Goal: Complete application form

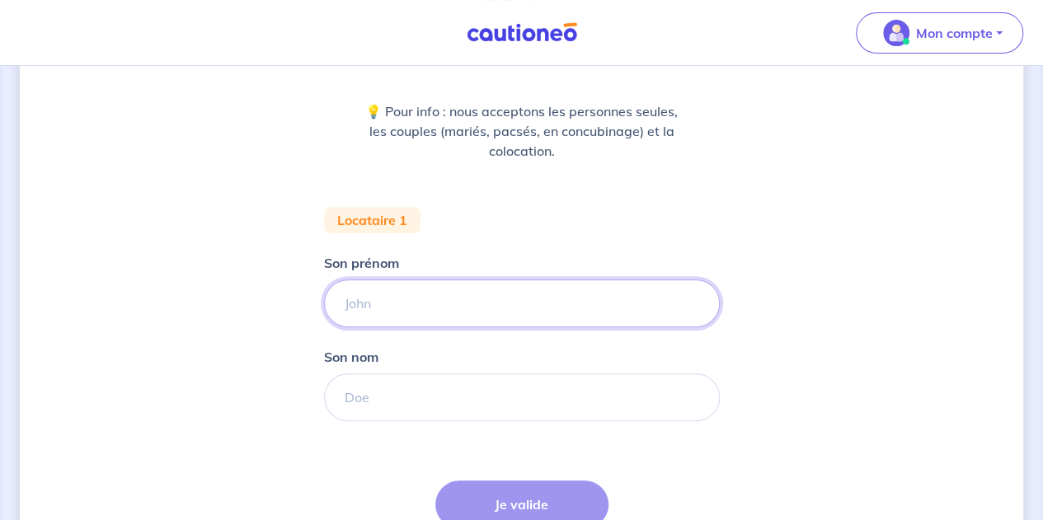
click at [396, 310] on input "Son prénom" at bounding box center [522, 303] width 396 height 48
type input "Lola"
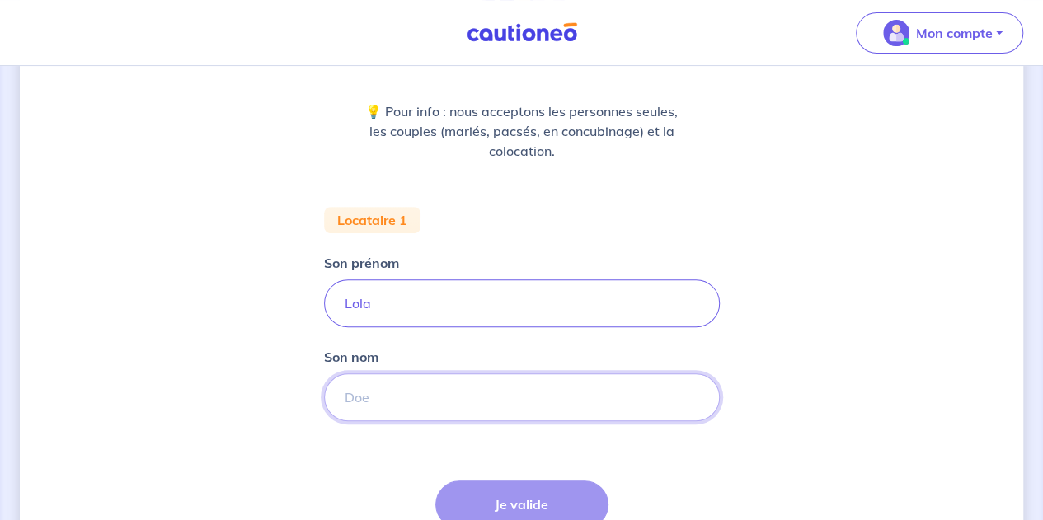
click at [379, 404] on input "Son nom" at bounding box center [522, 397] width 396 height 48
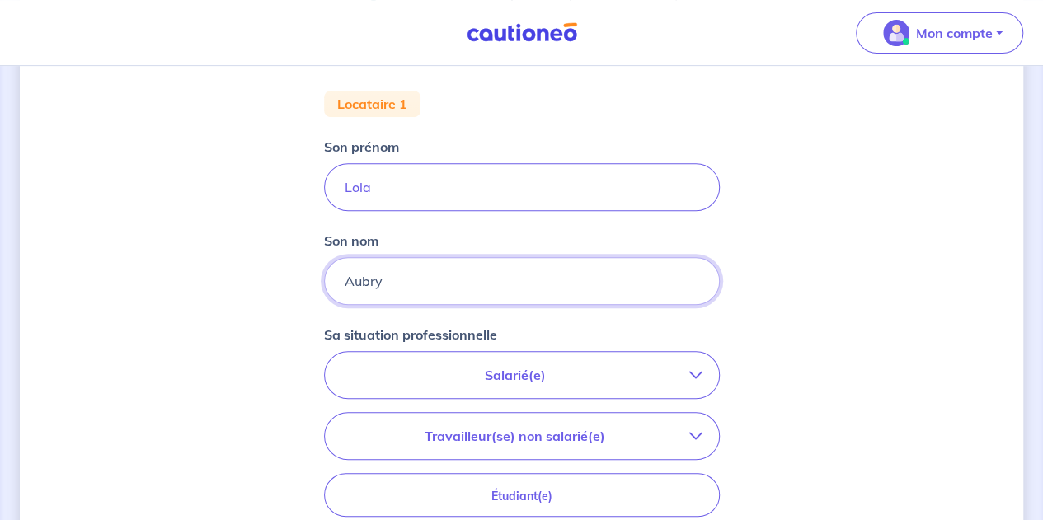
scroll to position [311, 0]
type input "Aubry"
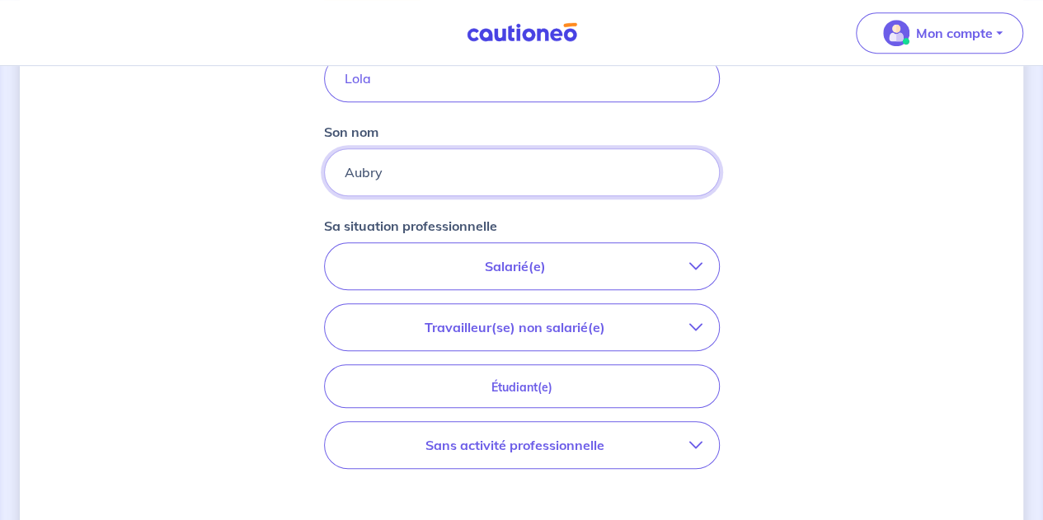
scroll to position [418, 0]
click at [416, 273] on p "Salarié(e)" at bounding box center [515, 265] width 348 height 20
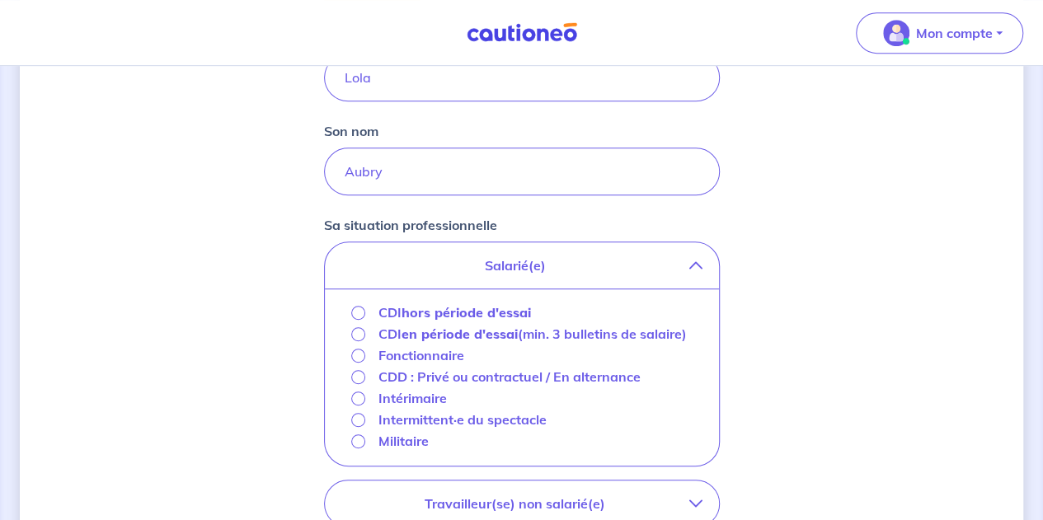
click at [416, 273] on p "Salarié(e)" at bounding box center [515, 265] width 348 height 20
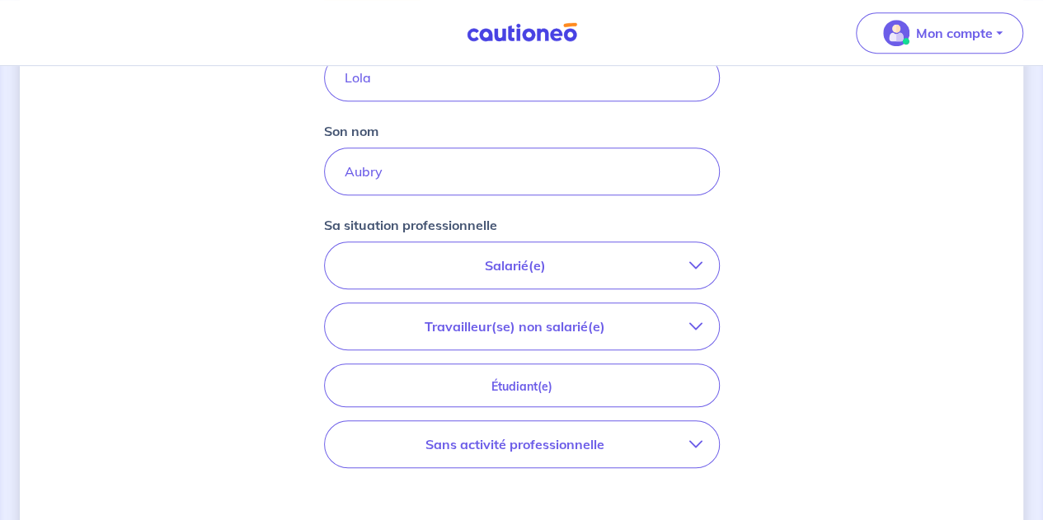
click at [440, 278] on button "Salarié(e)" at bounding box center [522, 265] width 394 height 46
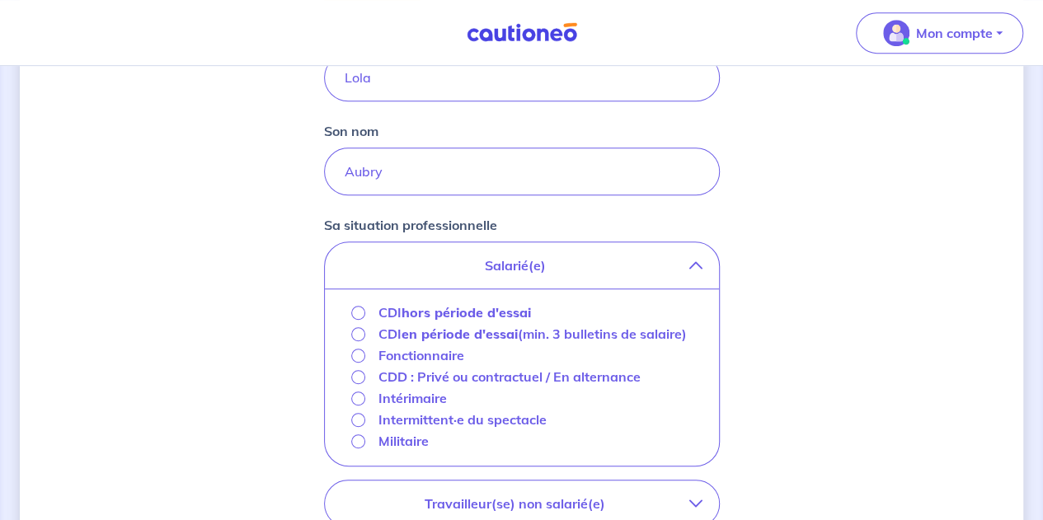
click at [359, 431] on div "Militaire" at bounding box center [390, 441] width 78 height 20
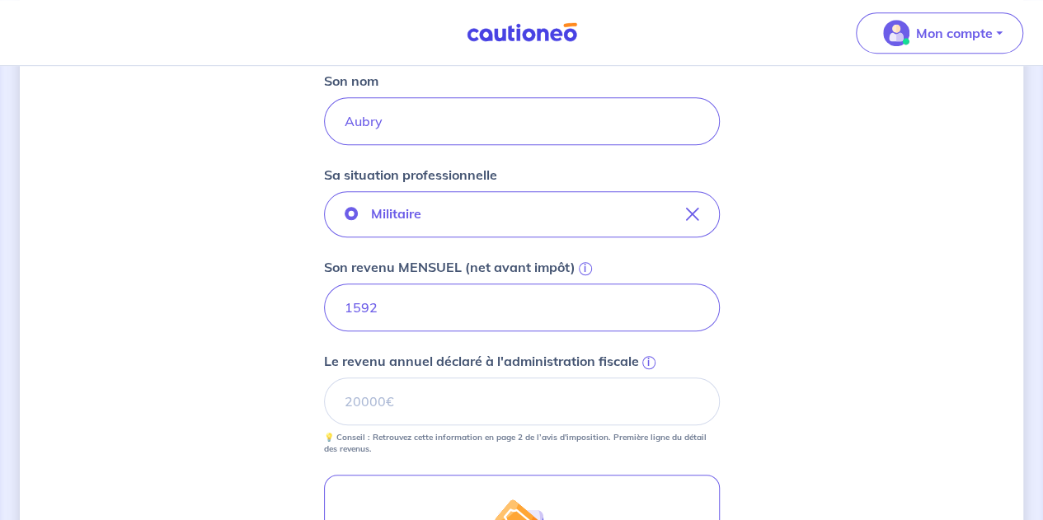
scroll to position [469, 0]
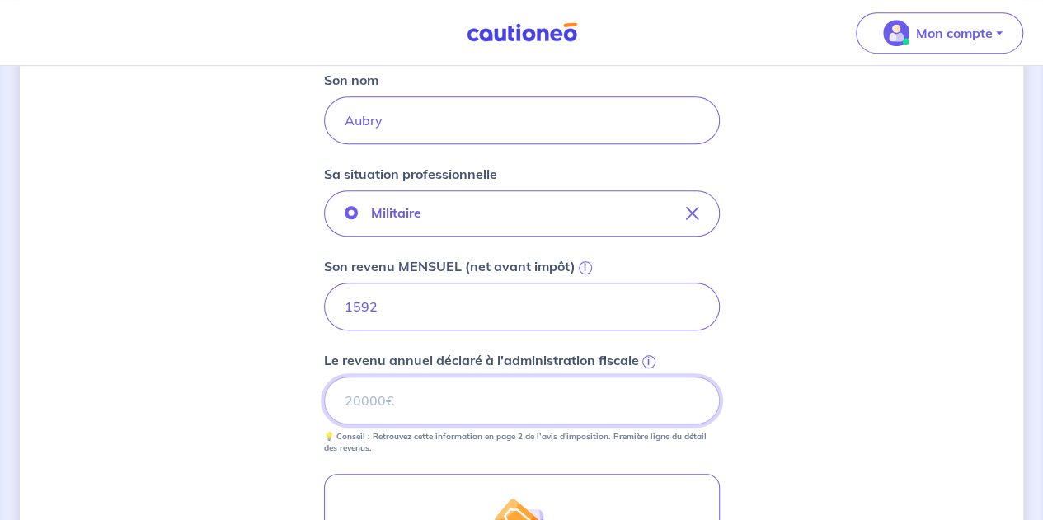
click at [411, 396] on input "Le revenu annuel déclaré à l'administration fiscale i" at bounding box center [522, 401] width 396 height 48
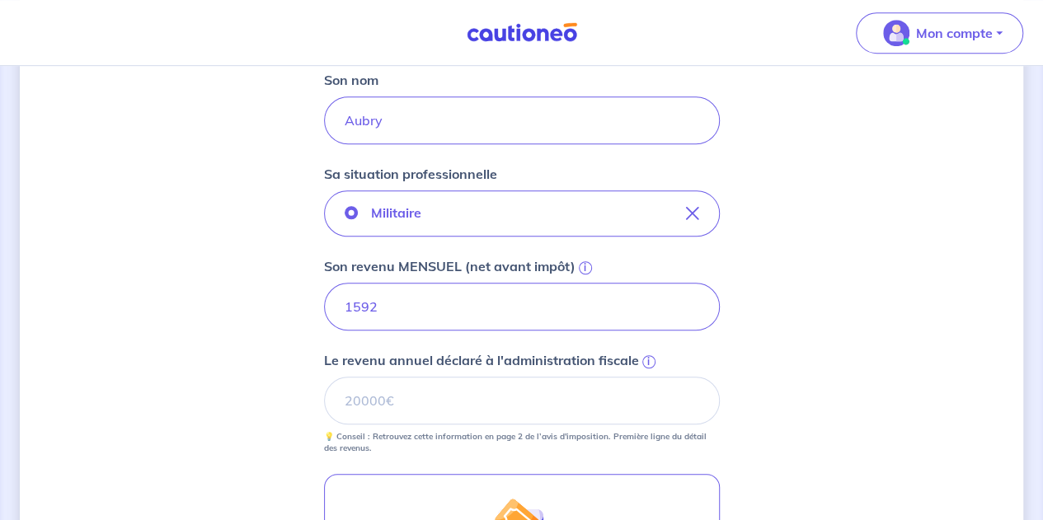
click at [646, 358] on span "i" at bounding box center [648, 361] width 13 height 13
click at [646, 377] on input "Le revenu annuel déclaré à l'administration fiscale i" at bounding box center [522, 401] width 396 height 48
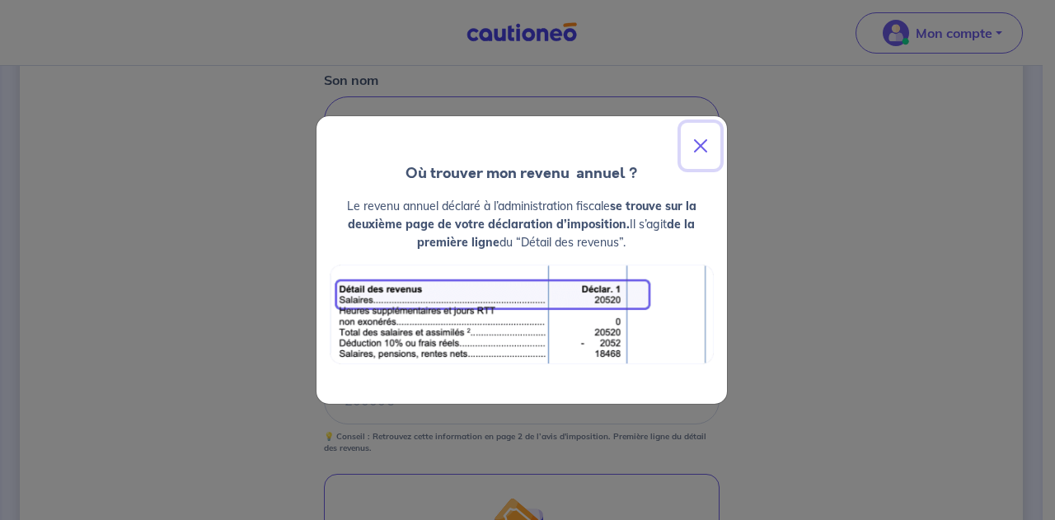
click at [701, 138] on button "Close" at bounding box center [701, 146] width 40 height 46
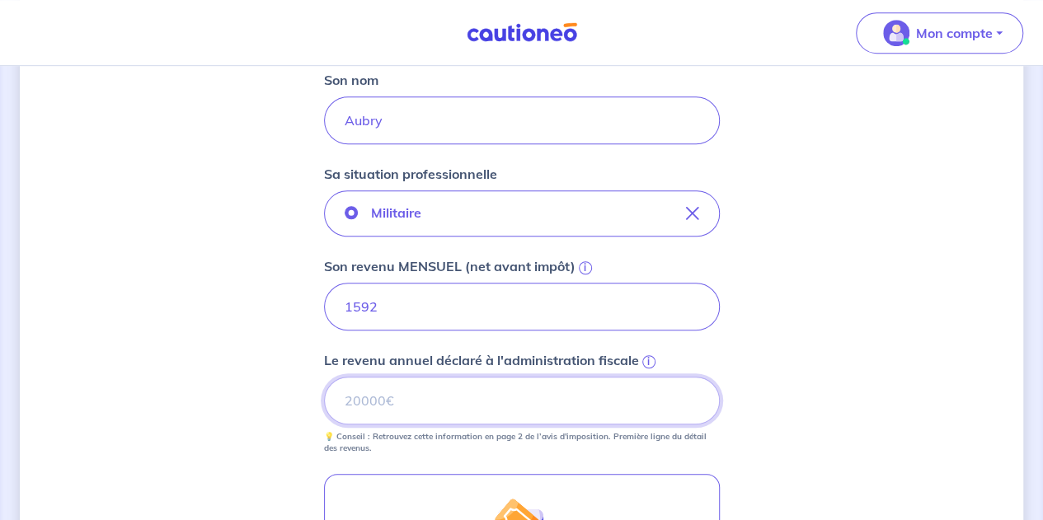
click at [429, 396] on input "Le revenu annuel déclaré à l'administration fiscale i" at bounding box center [522, 401] width 396 height 48
type input "18207"
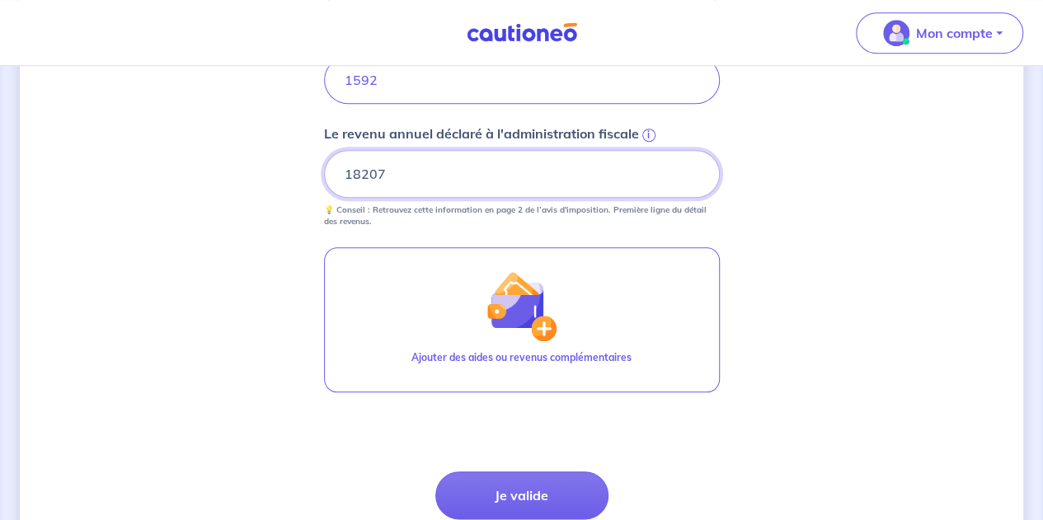
scroll to position [696, 0]
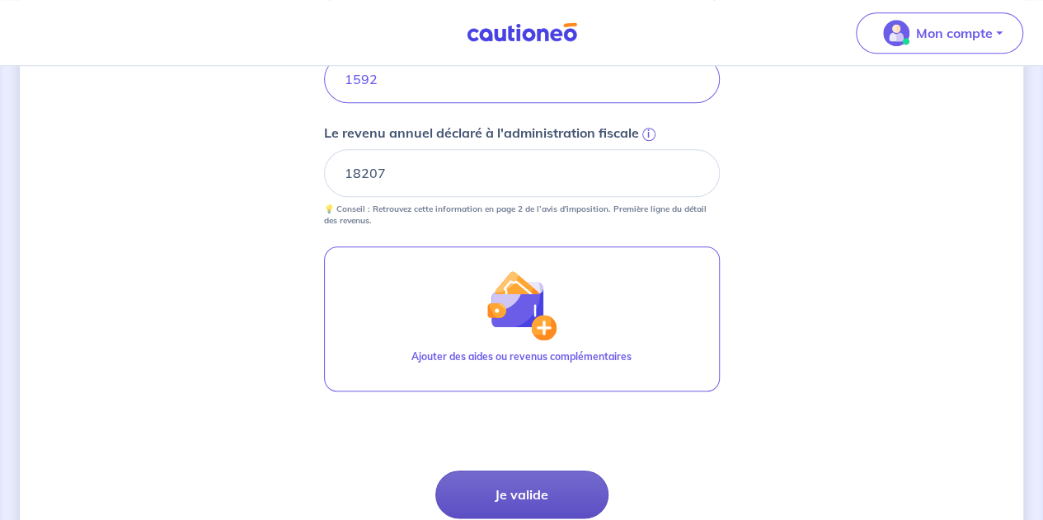
click at [490, 486] on button "Je valide" at bounding box center [521, 495] width 173 height 48
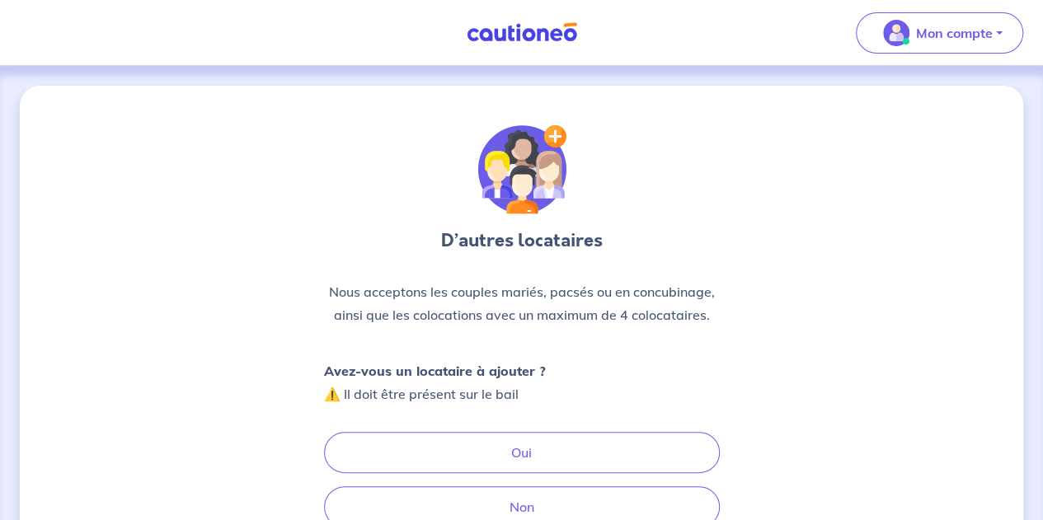
click at [486, 429] on div "Avez-vous un locataire à ajouter ? ⚠️ Il doit être présent sur le bail Oui Non" at bounding box center [522, 443] width 396 height 168
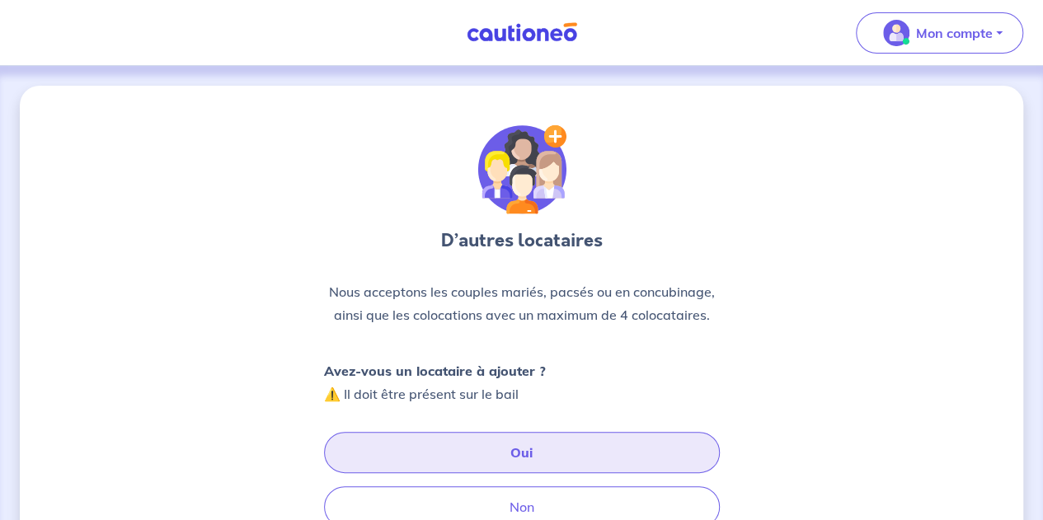
click at [498, 441] on button "Oui" at bounding box center [522, 452] width 396 height 41
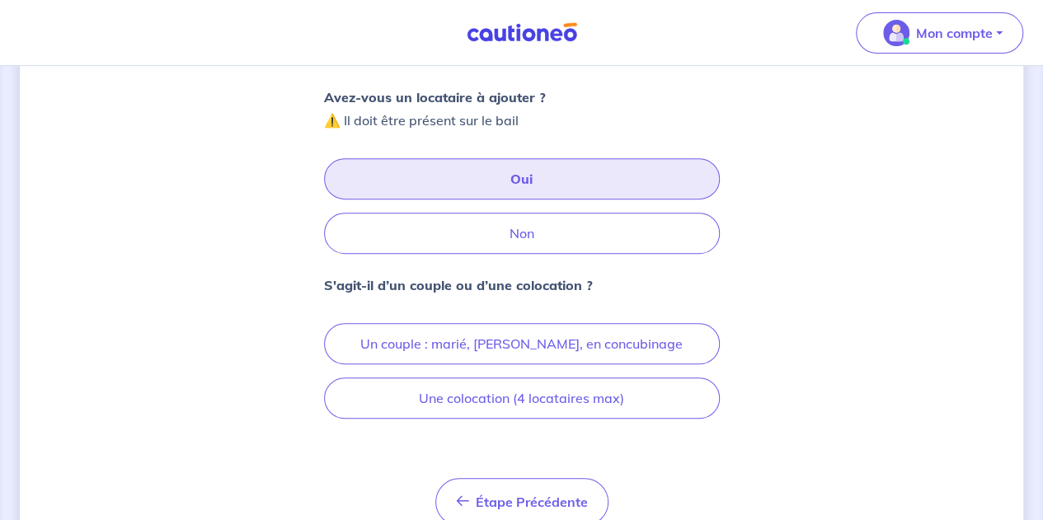
scroll to position [275, 0]
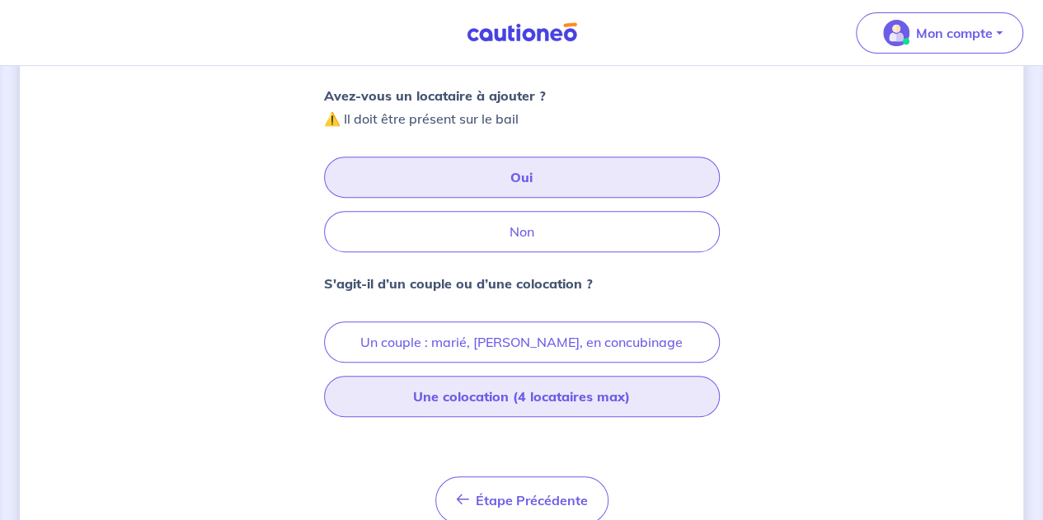
click at [449, 391] on button "Une colocation (4 locataires max)" at bounding box center [522, 396] width 396 height 41
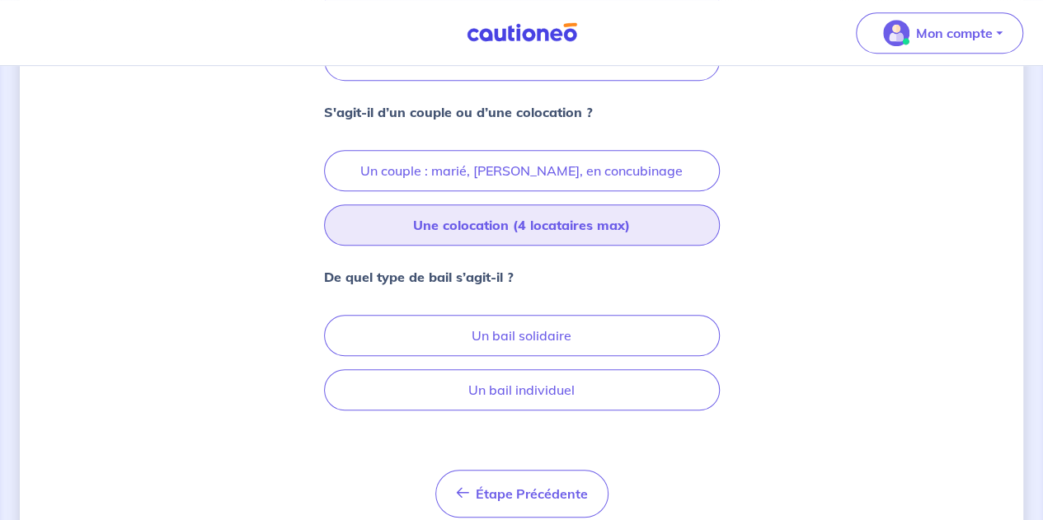
scroll to position [451, 0]
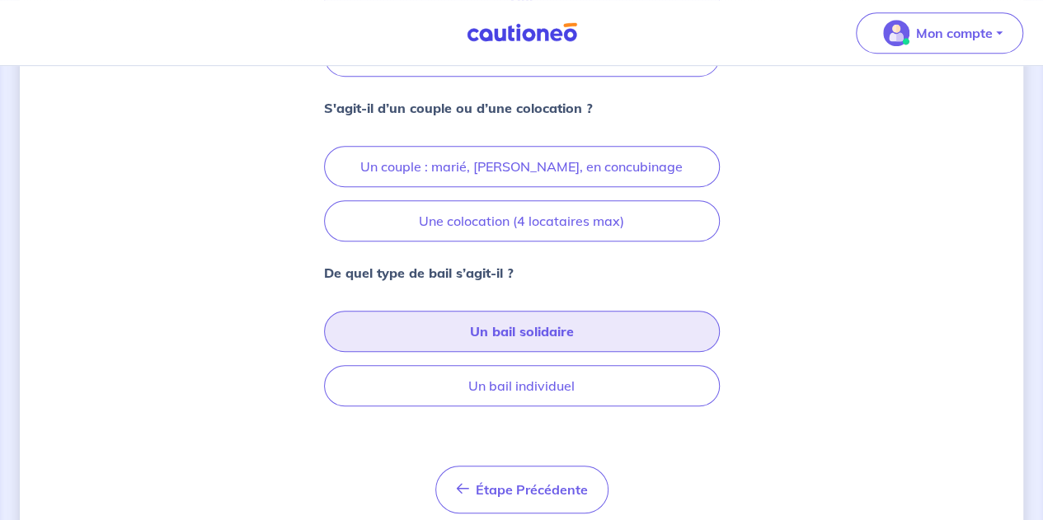
click at [473, 344] on button "Un bail solidaire" at bounding box center [522, 331] width 396 height 41
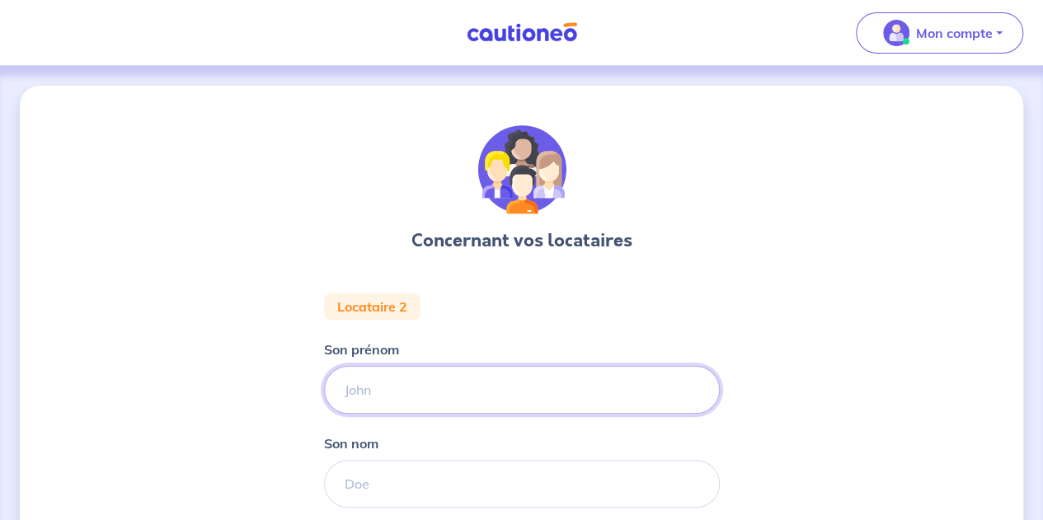
click at [390, 391] on input "Son prénom" at bounding box center [522, 390] width 396 height 48
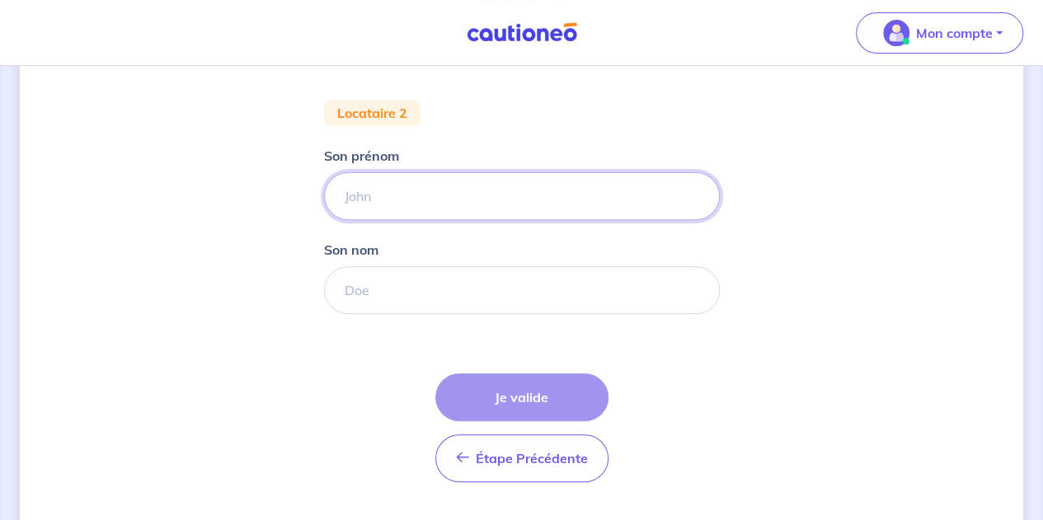
scroll to position [193, 0]
type input "[PERSON_NAME]"
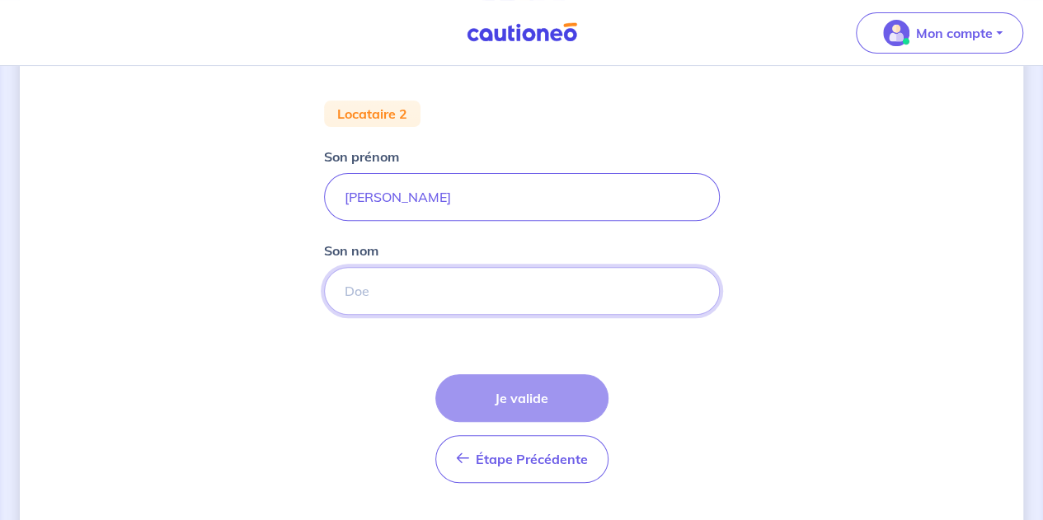
click at [377, 309] on input "Son nom" at bounding box center [522, 291] width 396 height 48
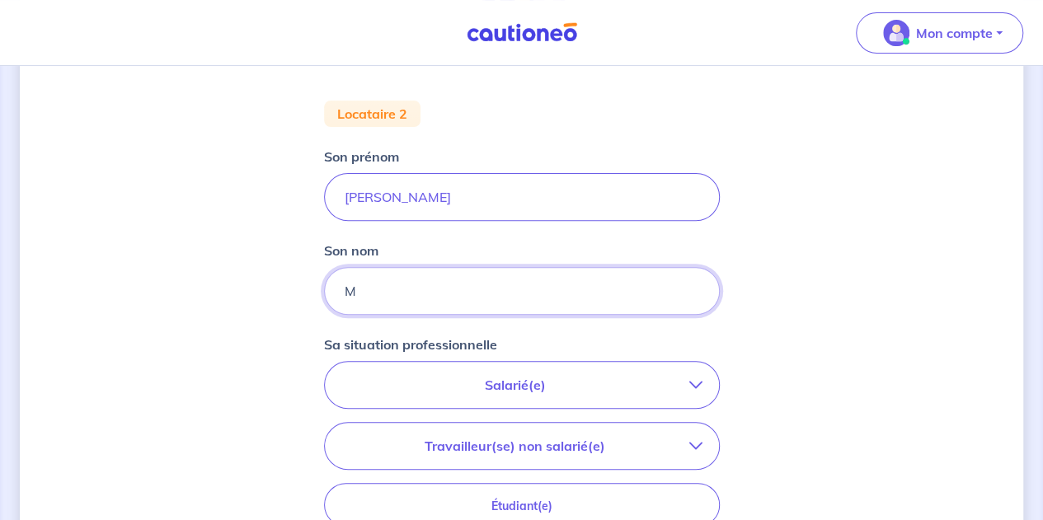
type input "Marchand"
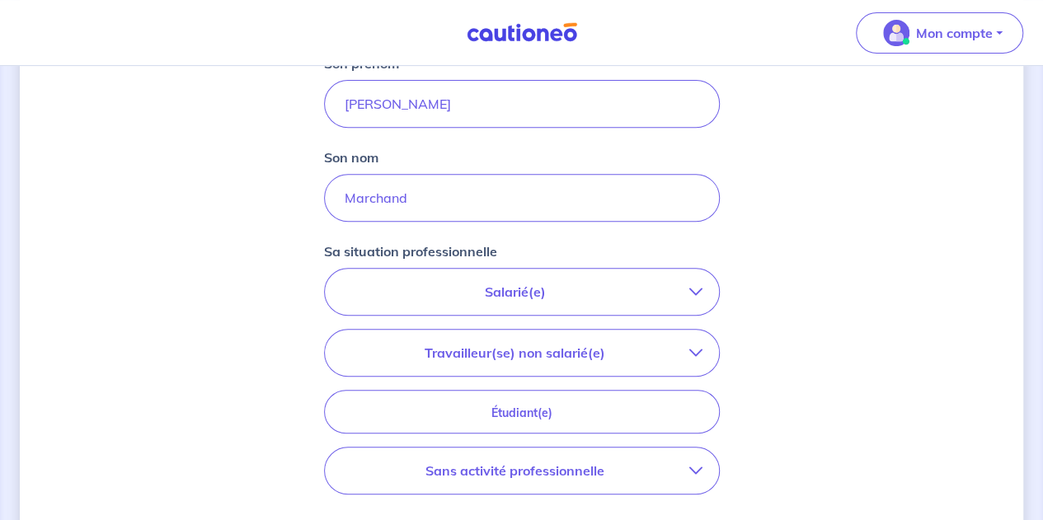
click at [470, 288] on p "Salarié(e)" at bounding box center [515, 292] width 348 height 20
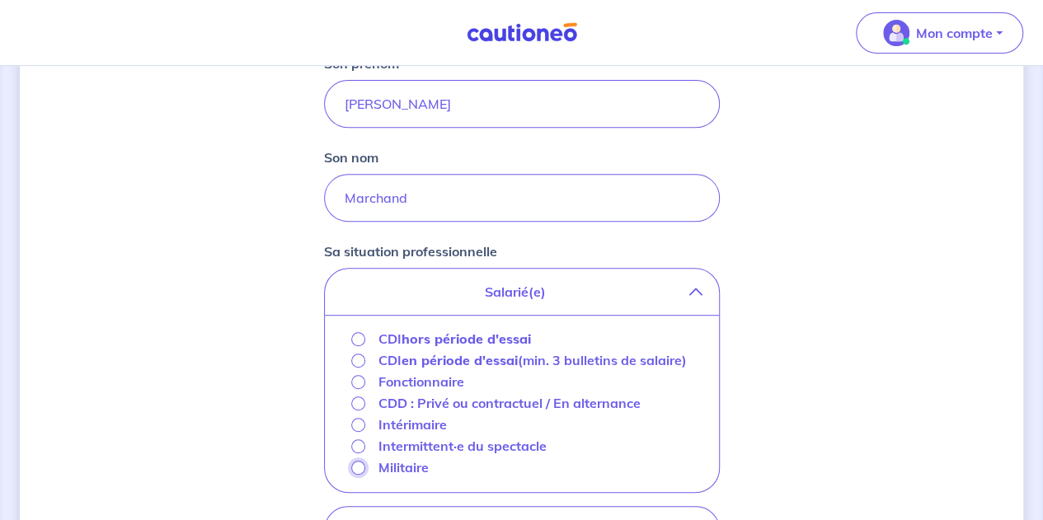
click at [361, 469] on input "Militaire" at bounding box center [358, 468] width 14 height 14
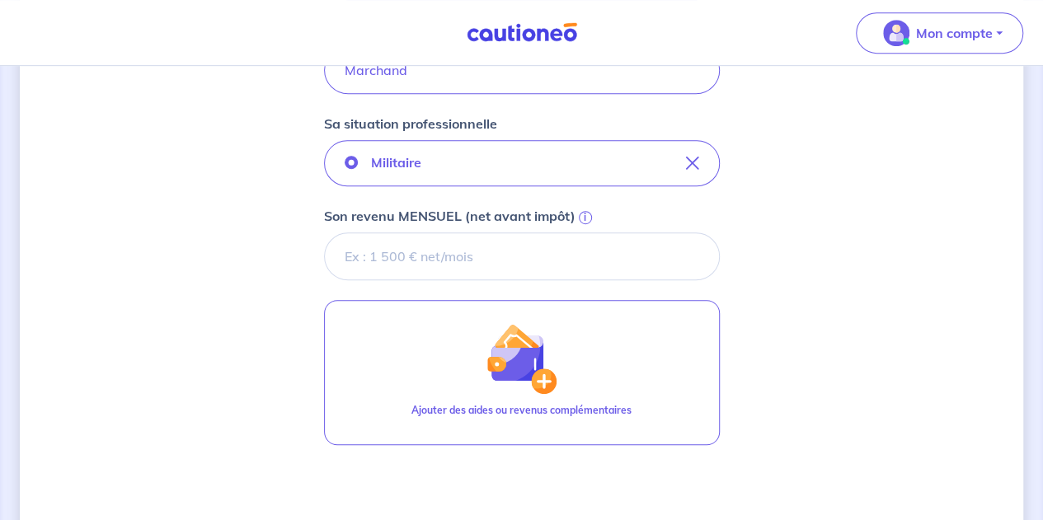
scroll to position [413, 0]
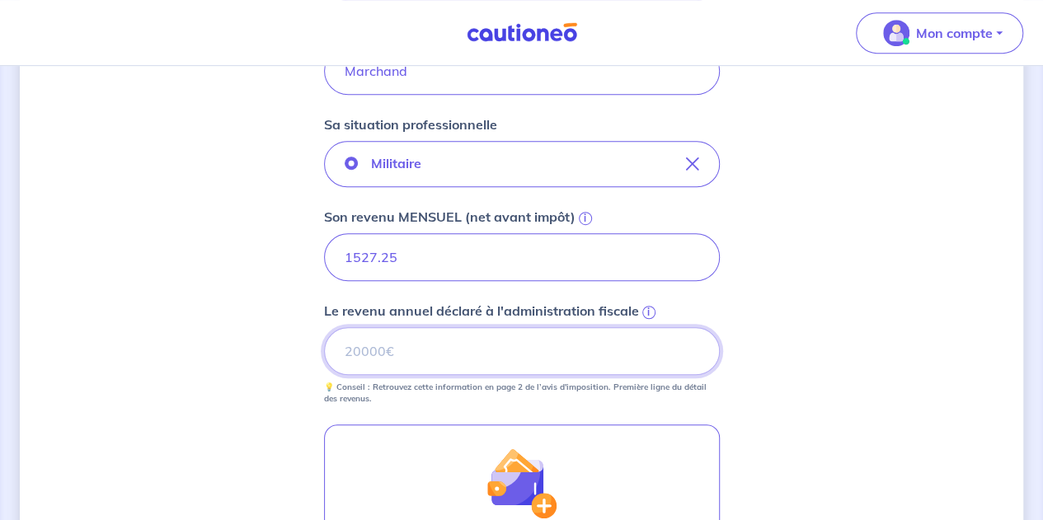
click at [421, 352] on input "Le revenu annuel déclaré à l'administration fiscale i" at bounding box center [522, 351] width 396 height 48
type input "17769"
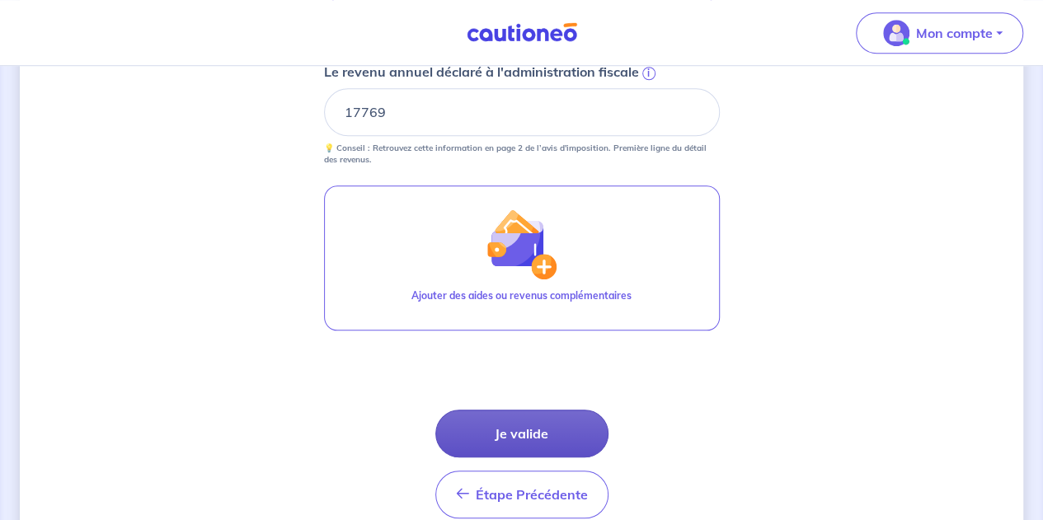
click at [516, 420] on button "Je valide" at bounding box center [521, 434] width 173 height 48
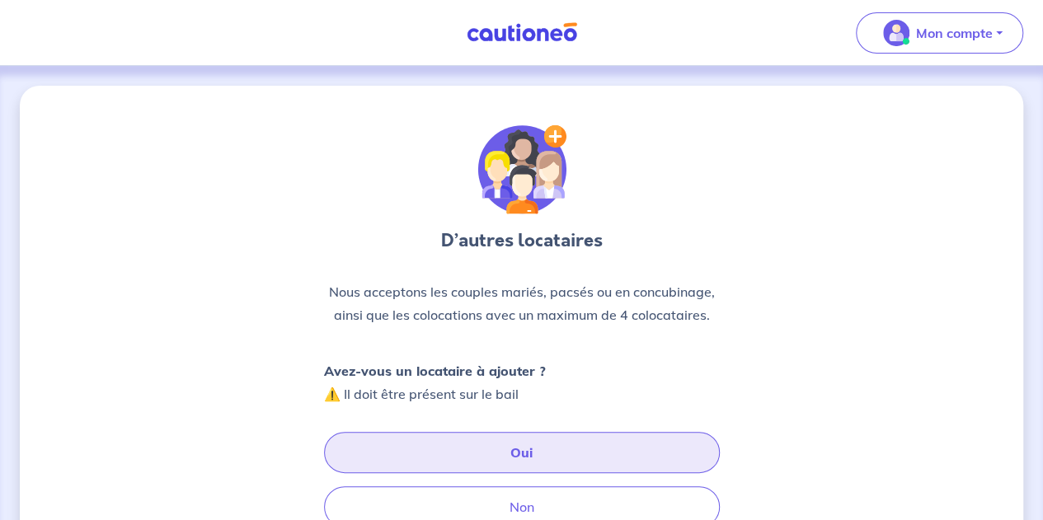
click at [535, 457] on button "Oui" at bounding box center [522, 452] width 396 height 41
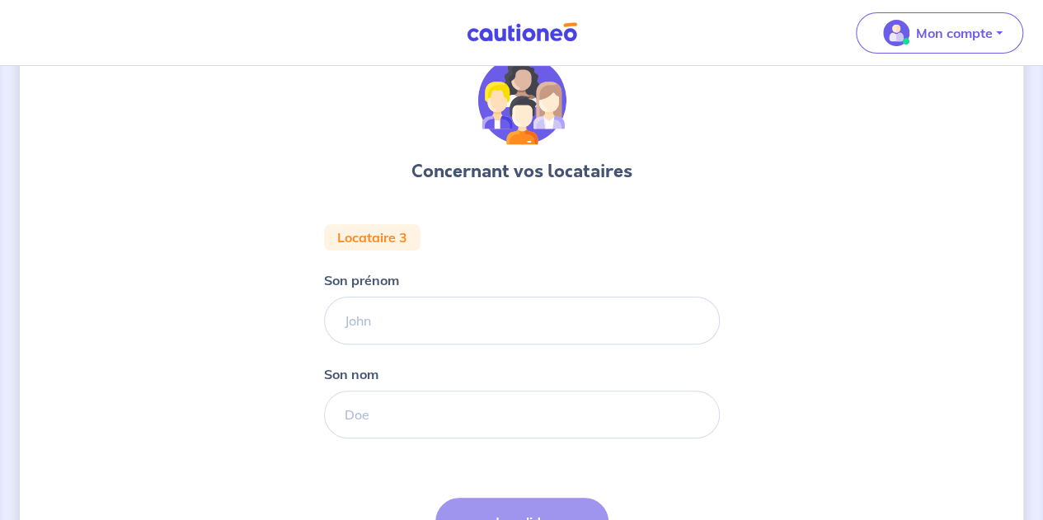
scroll to position [71, 0]
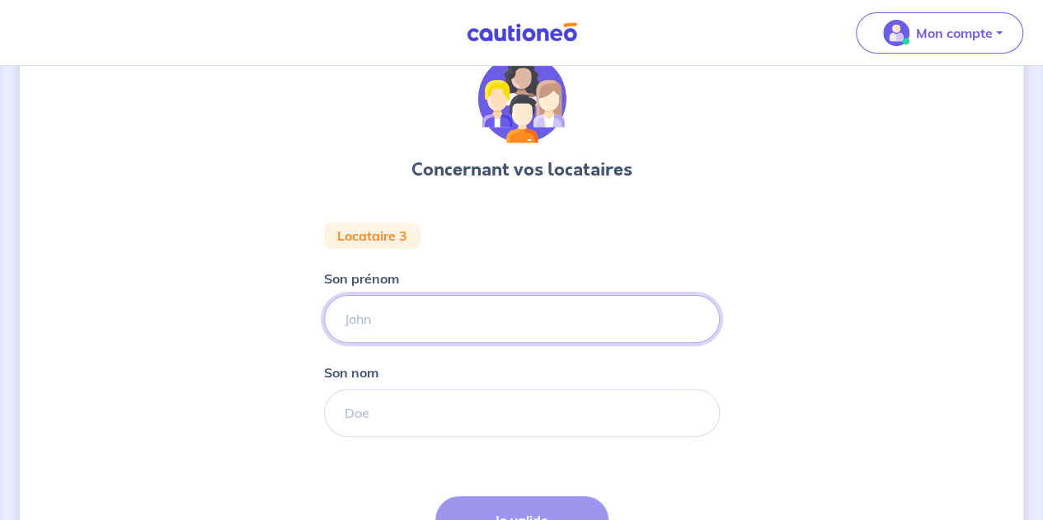
click at [402, 321] on input "Son prénom" at bounding box center [522, 319] width 396 height 48
type input "Liliane"
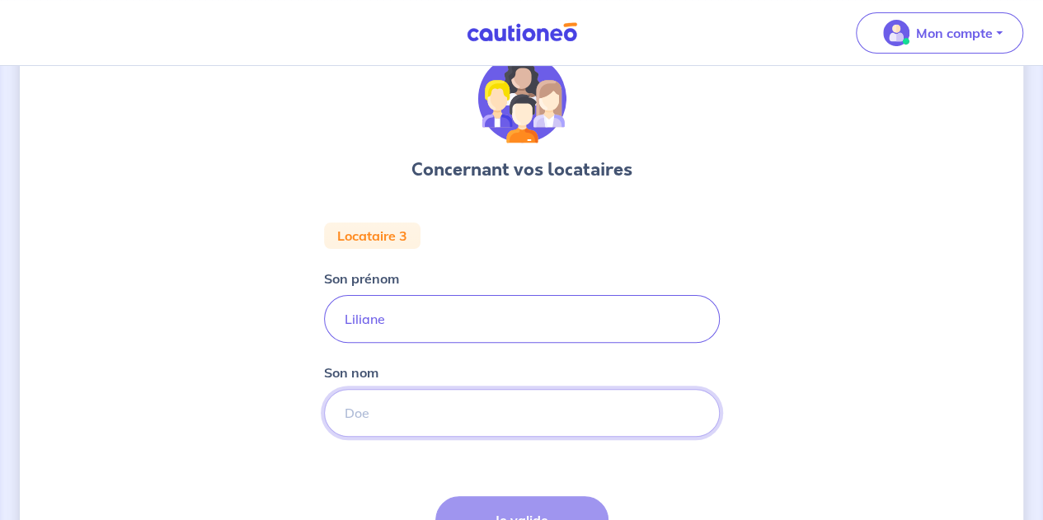
click at [381, 421] on input "Son nom" at bounding box center [522, 413] width 396 height 48
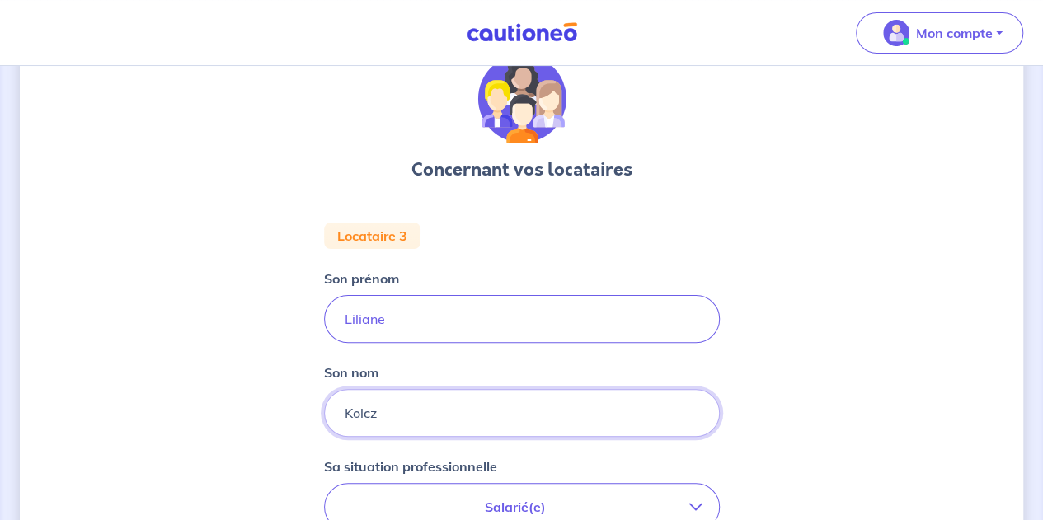
type input "Kolcz"
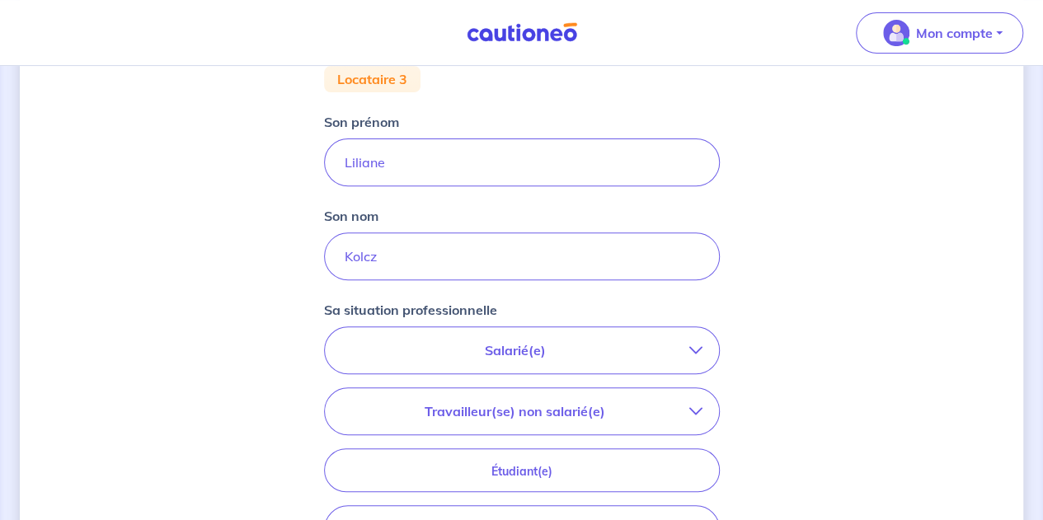
scroll to position [228, 0]
click at [503, 344] on p "Salarié(e)" at bounding box center [515, 350] width 348 height 20
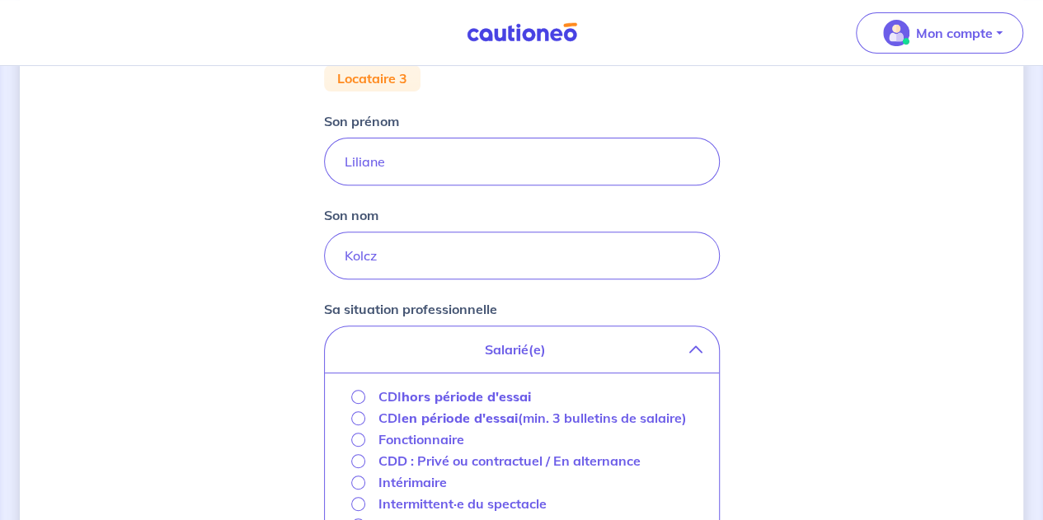
scroll to position [317, 0]
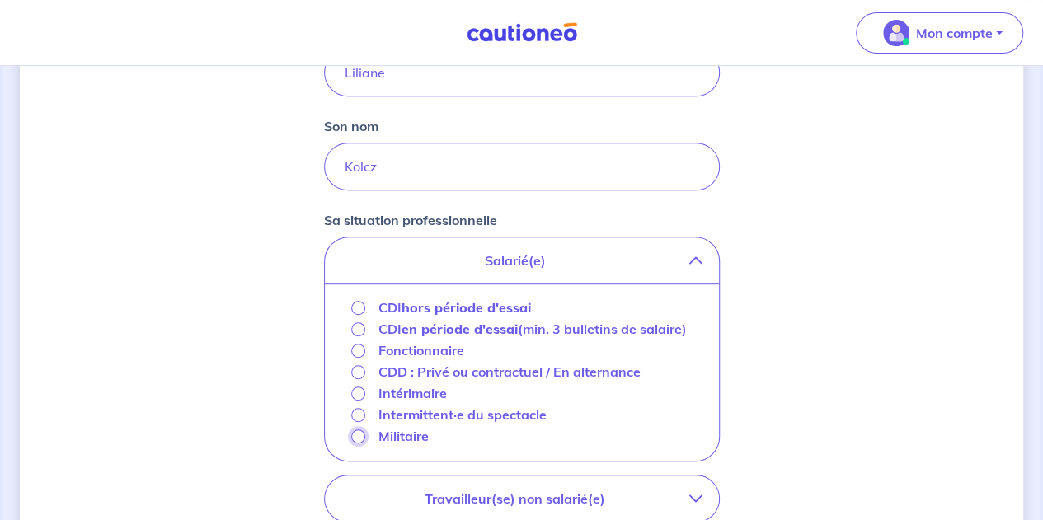
click at [354, 434] on input "Militaire" at bounding box center [358, 436] width 14 height 14
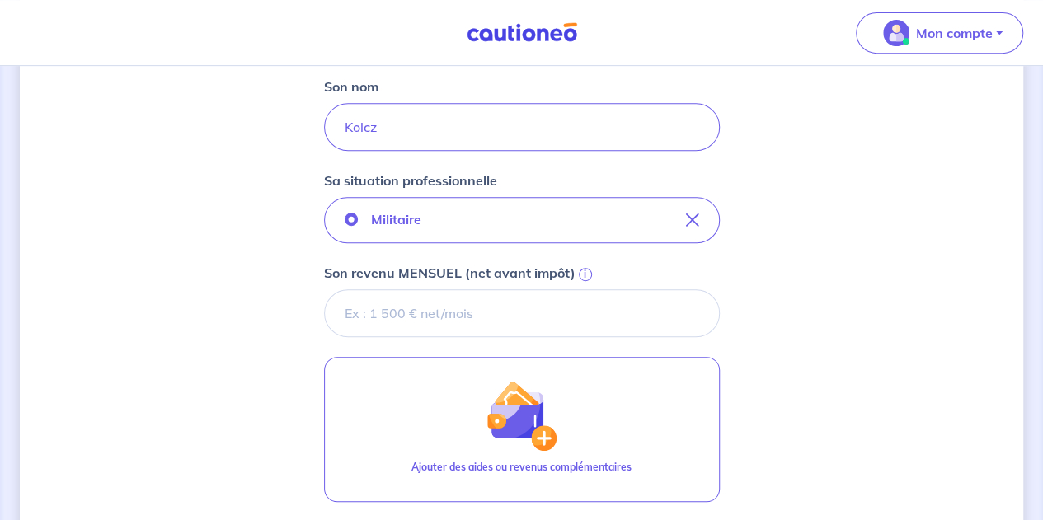
scroll to position [358, 0]
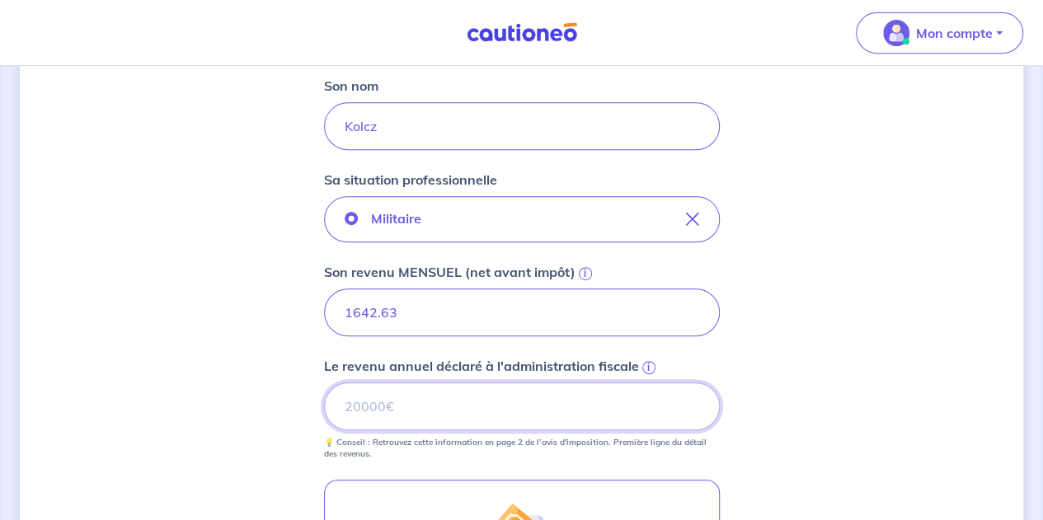
click at [387, 403] on input "Le revenu annuel déclaré à l'administration fiscale i" at bounding box center [522, 406] width 396 height 48
type input "17211"
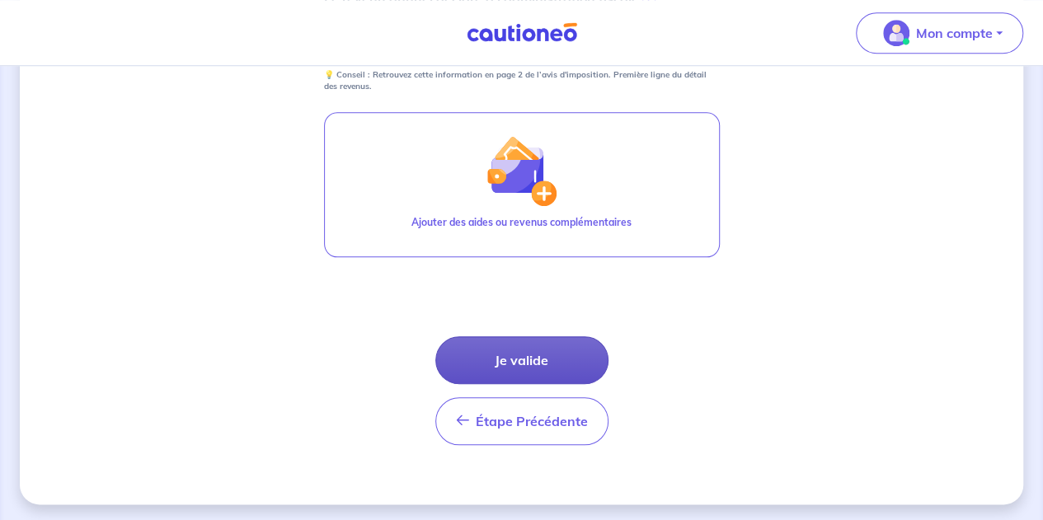
click at [498, 361] on button "Je valide" at bounding box center [521, 360] width 173 height 48
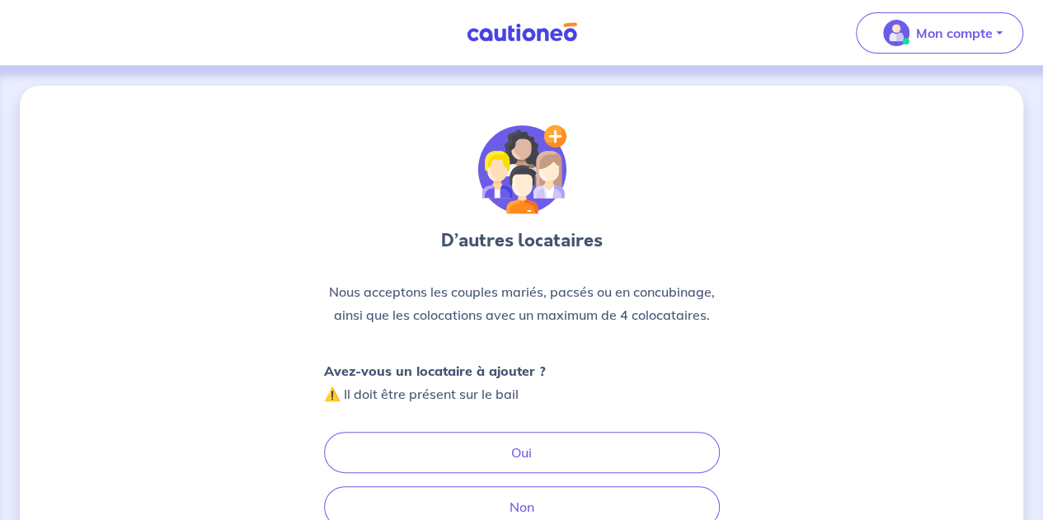
scroll to position [85, 0]
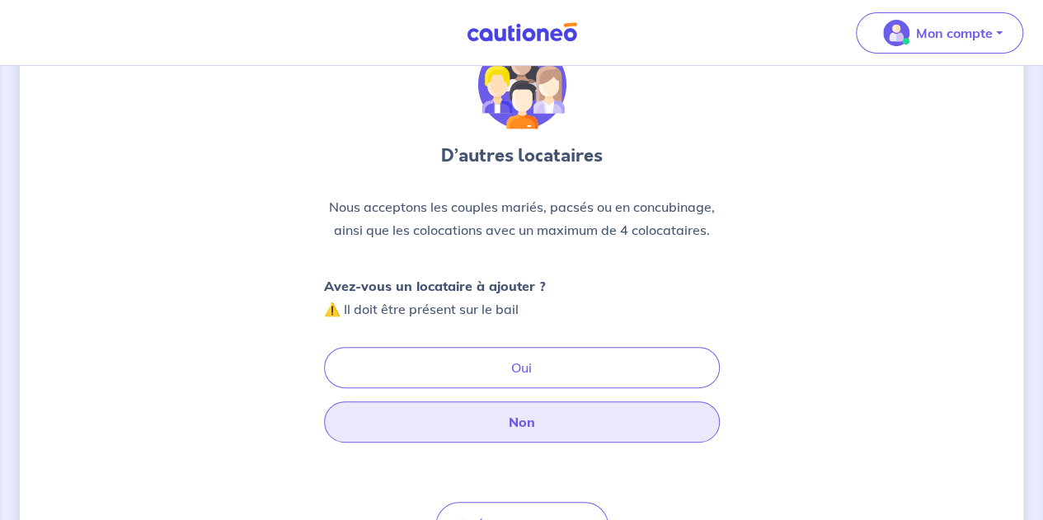
click at [508, 429] on button "Non" at bounding box center [522, 421] width 396 height 41
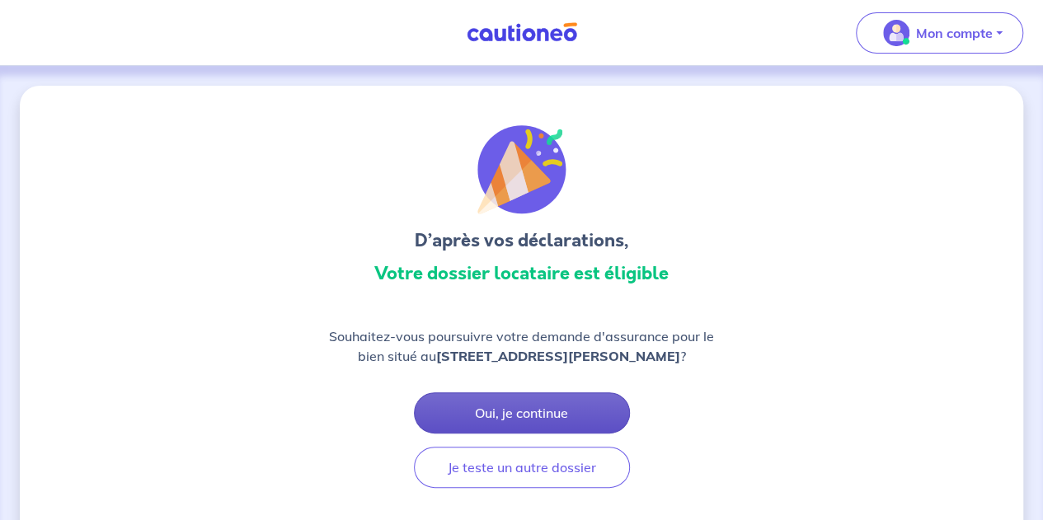
click at [458, 405] on button "Oui, je continue" at bounding box center [522, 412] width 216 height 41
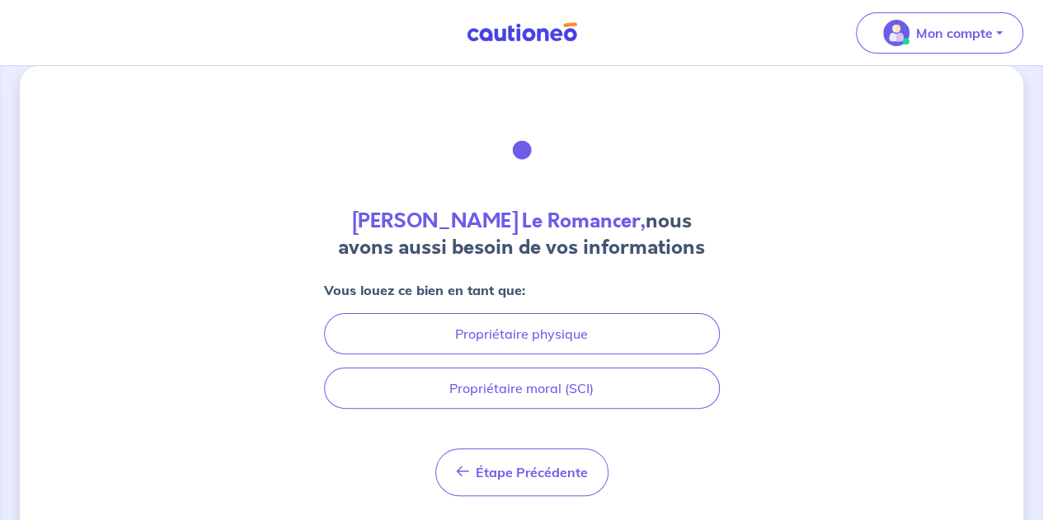
scroll to position [59, 0]
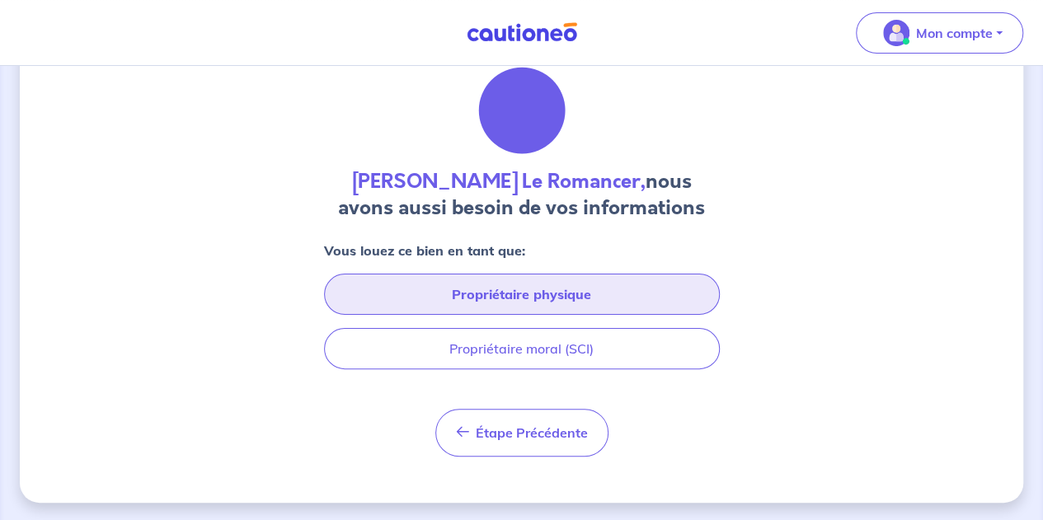
click at [508, 286] on button "Propriétaire physique" at bounding box center [522, 294] width 396 height 41
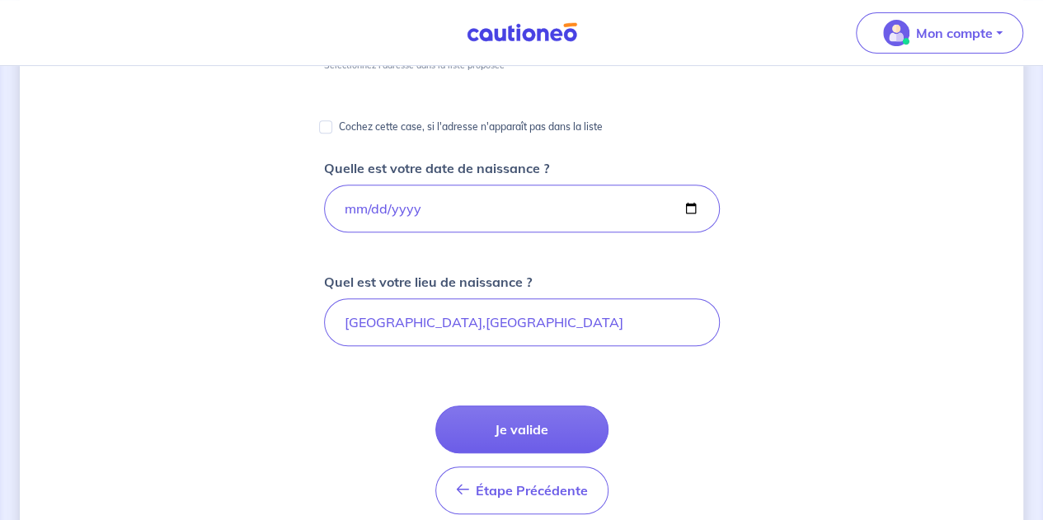
scroll to position [321, 0]
